Goal: Check status: Check status

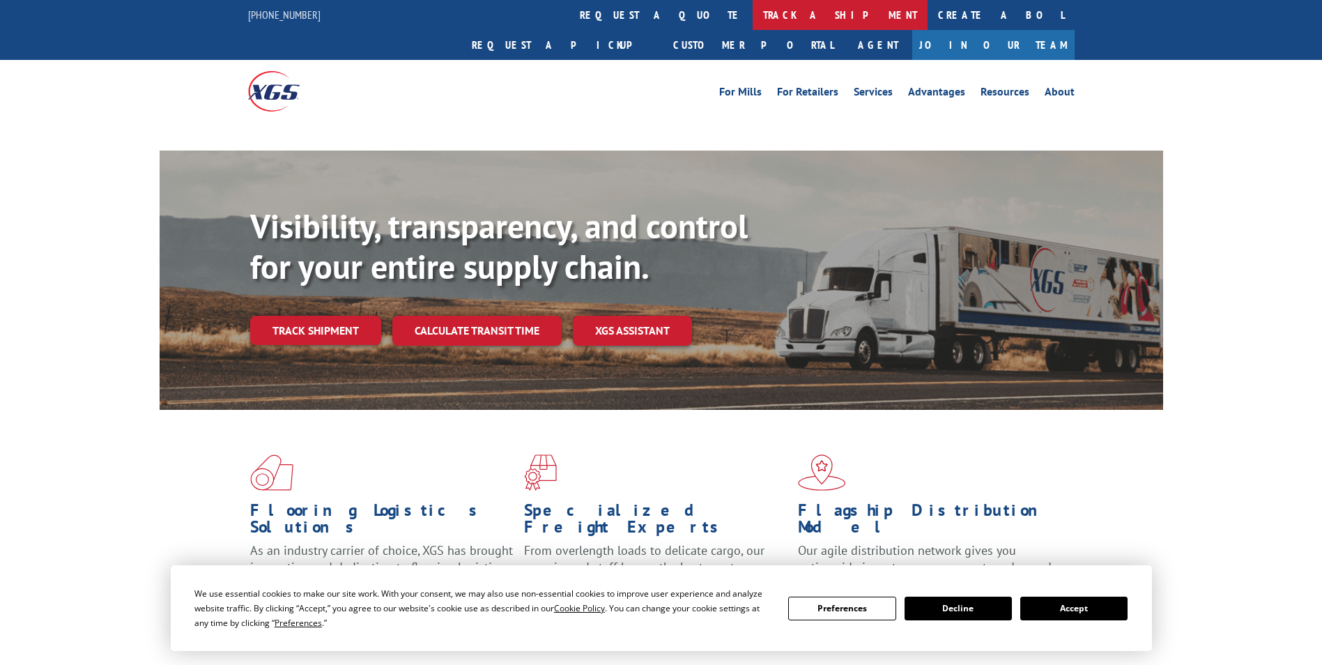
click at [753, 17] on link "track a shipment" at bounding box center [840, 15] width 175 height 30
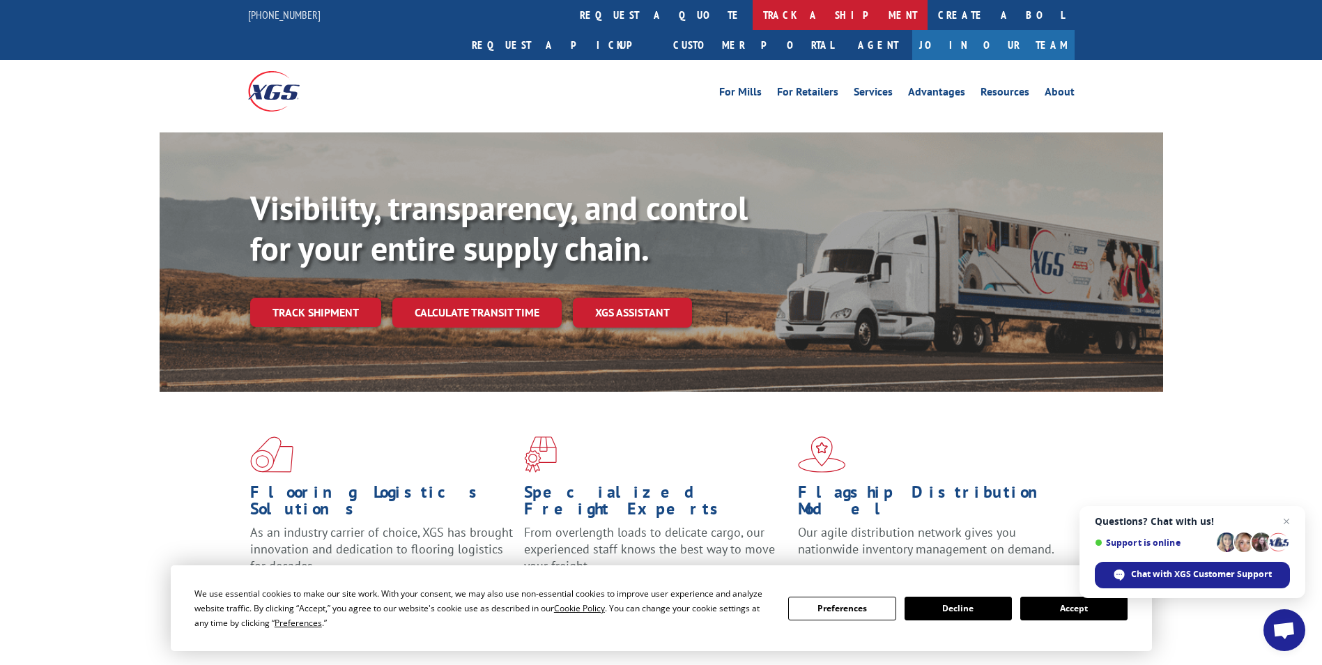
click at [753, 13] on link "track a shipment" at bounding box center [840, 15] width 175 height 30
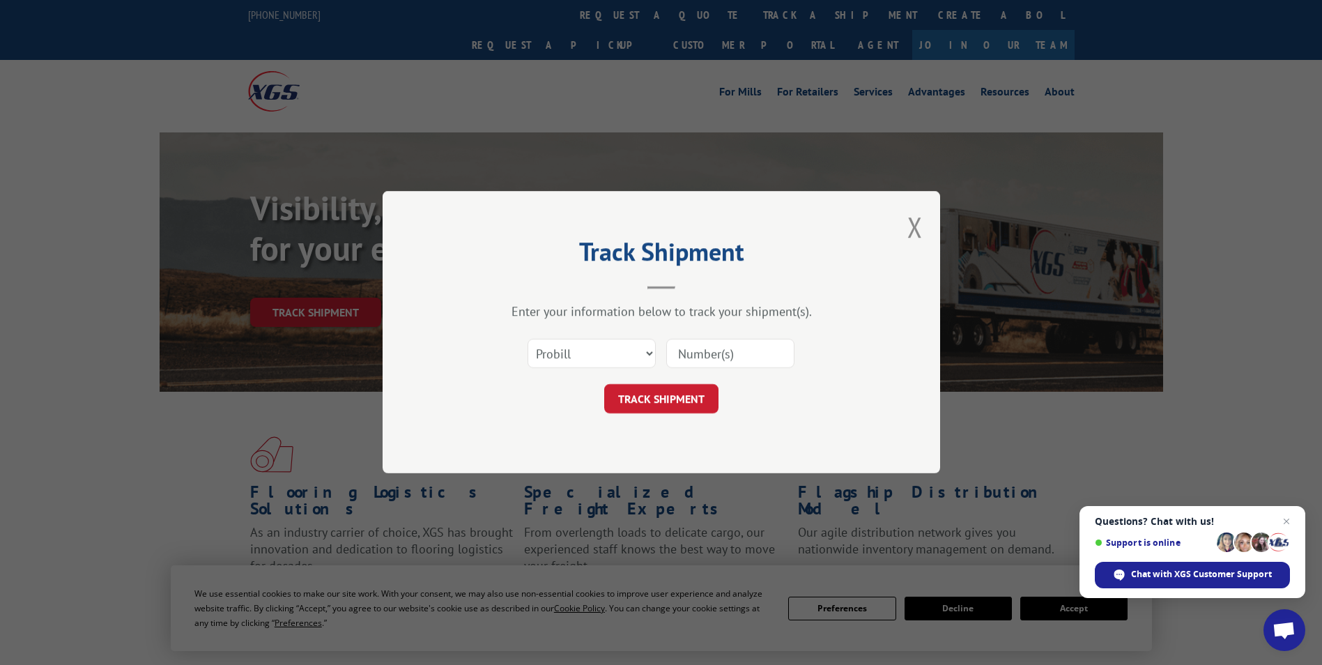
click at [720, 353] on input at bounding box center [730, 353] width 128 height 29
paste input "237837679"
type input "237837679"
click at [667, 388] on button "TRACK SHIPMENT" at bounding box center [661, 399] width 114 height 29
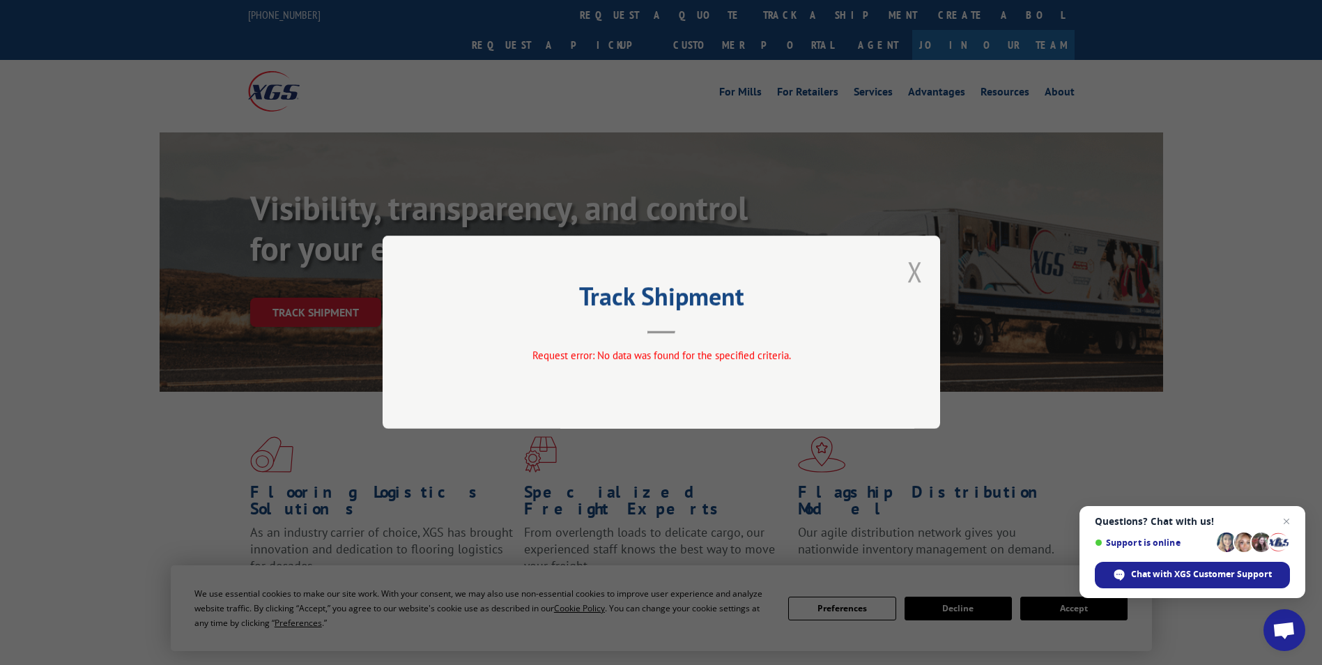
click at [909, 268] on button "Close modal" at bounding box center [914, 271] width 15 height 37
